Goal: Navigation & Orientation: Find specific page/section

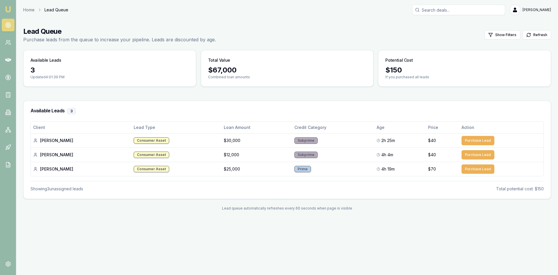
click at [8, 23] on icon at bounding box center [8, 25] width 6 height 6
click at [10, 26] on icon at bounding box center [8, 25] width 6 height 6
click at [10, 38] on link at bounding box center [8, 42] width 13 height 13
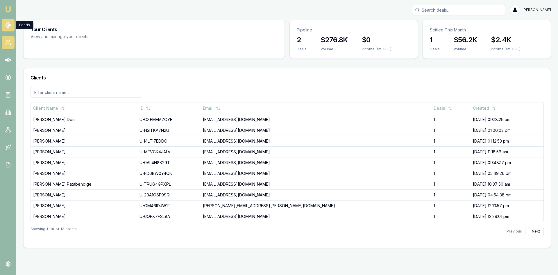
click at [8, 24] on circle at bounding box center [8, 25] width 3 height 3
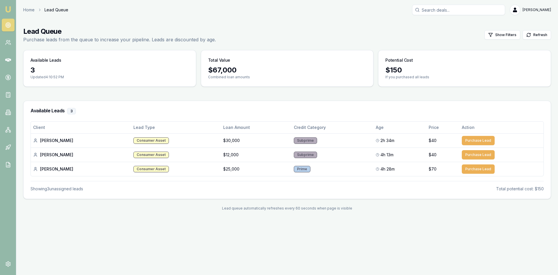
click at [11, 25] on icon at bounding box center [8, 25] width 6 height 6
click at [8, 25] on circle at bounding box center [8, 24] width 1 height 1
click at [9, 43] on icon at bounding box center [8, 43] width 6 height 6
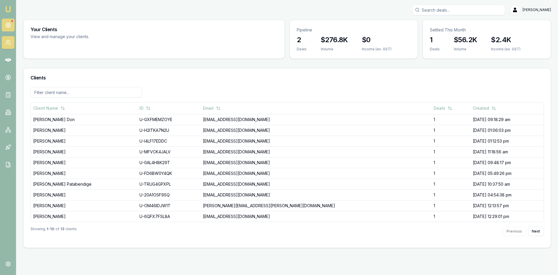
click at [9, 20] on link at bounding box center [8, 25] width 13 height 13
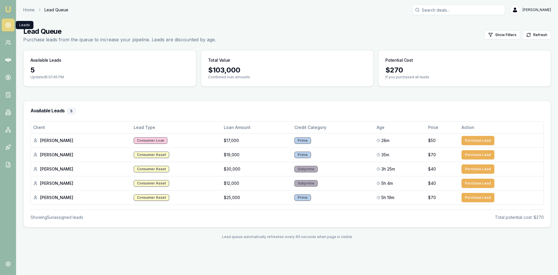
click at [8, 24] on circle at bounding box center [8, 25] width 3 height 3
